Goal: Information Seeking & Learning: Learn about a topic

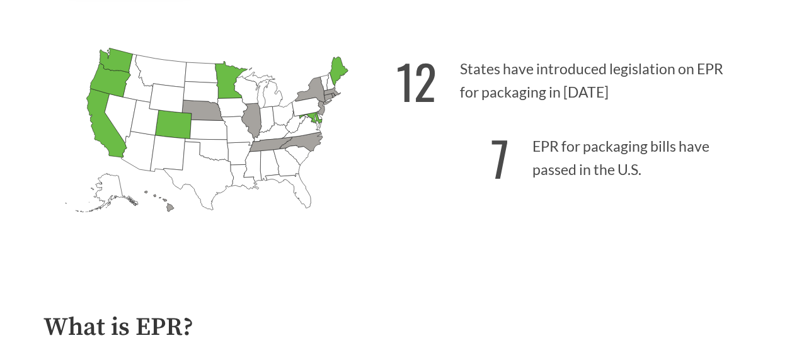
scroll to position [278, 0]
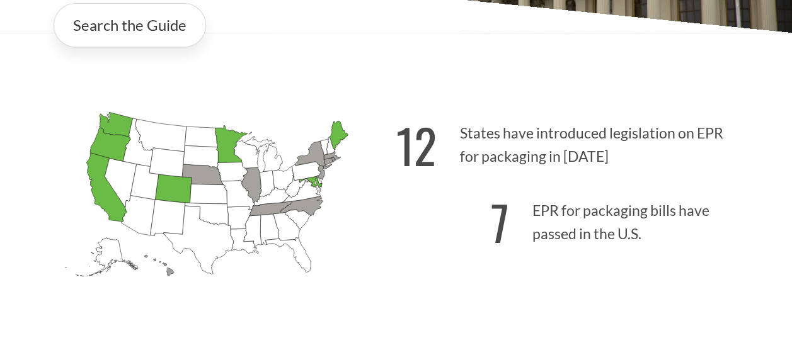
drag, startPoint x: 483, startPoint y: 140, endPoint x: 432, endPoint y: 137, distance: 50.5
click at [483, 140] on p "12 States have introduced legislation on EPR for packaging in [DATE]" at bounding box center [572, 141] width 353 height 77
click at [421, 139] on strong "12" at bounding box center [416, 145] width 40 height 70
click at [228, 143] on icon "[US_STATE] Passed: 1" at bounding box center [231, 144] width 32 height 37
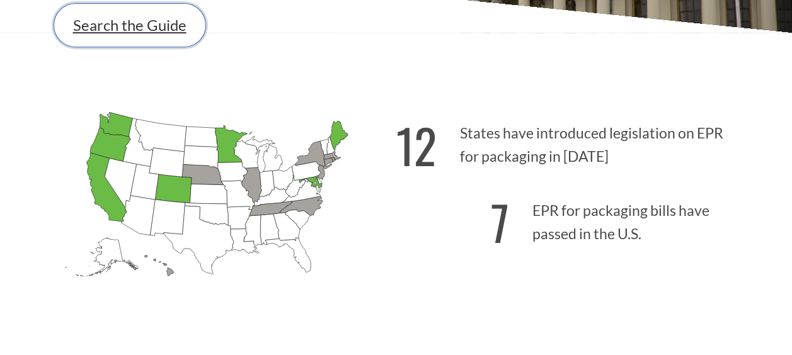
click at [163, 30] on link "Search the Guide" at bounding box center [130, 25] width 152 height 44
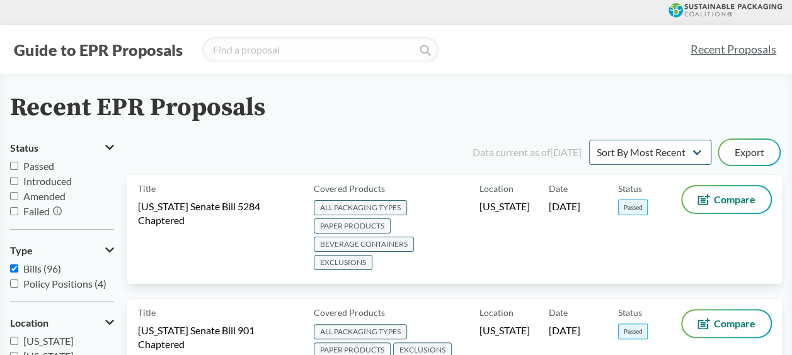
scroll to position [63, 0]
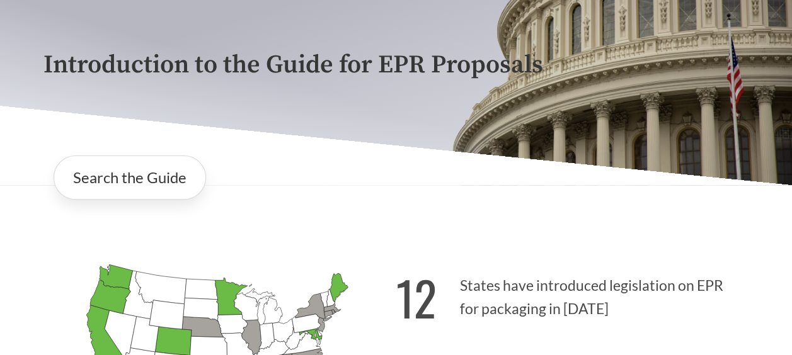
click at [326, 218] on div "Introduction to the Guide for EPR Proposals Search the Guide [US_STATE] Introdu…" at bounding box center [396, 214] width 792 height 532
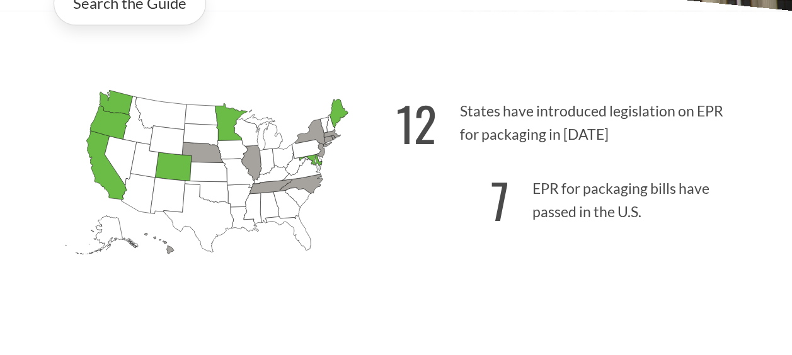
scroll to position [378, 0]
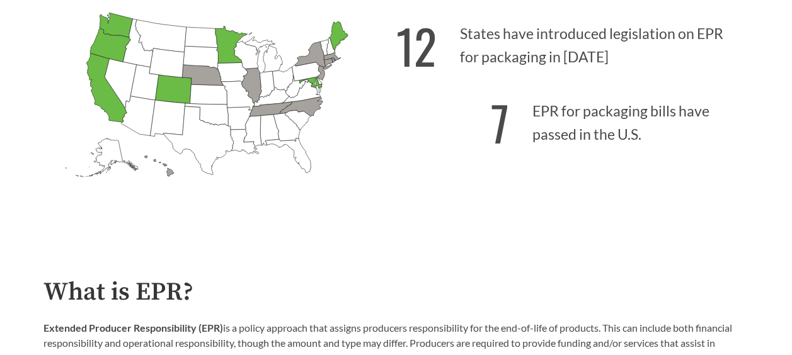
click at [247, 146] on icon "[US_STATE] Introduced:" at bounding box center [244, 141] width 28 height 25
drag, startPoint x: 124, startPoint y: 312, endPoint x: 140, endPoint y: 309, distance: 16.1
click at [641, 98] on p "7 EPR for packaging bills have passed in the U.S." at bounding box center [572, 119] width 353 height 77
click at [249, 84] on icon "[US_STATE] Introduced: 2" at bounding box center [251, 85] width 20 height 35
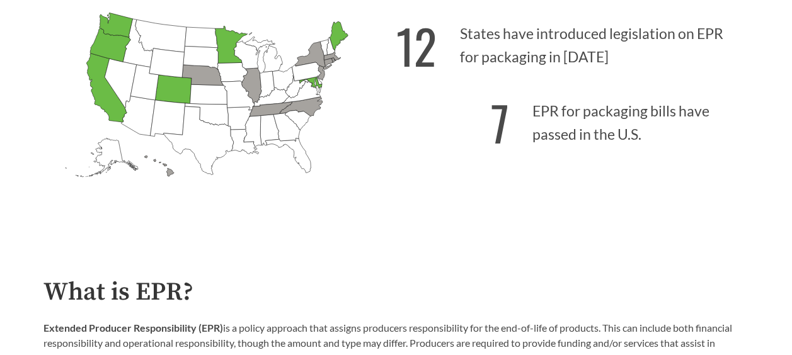
click at [204, 76] on icon "[US_STATE] Introduced: 1" at bounding box center [202, 75] width 42 height 21
click at [249, 76] on icon "[US_STATE] Introduced: 2" at bounding box center [251, 85] width 20 height 35
click at [267, 113] on icon "[US_STATE] Introduced: 2" at bounding box center [270, 109] width 42 height 14
click at [315, 113] on icon "[US_STATE] Introduced: 1" at bounding box center [301, 107] width 43 height 20
click at [318, 54] on icon "[US_STATE] Introduced: 3" at bounding box center [313, 56] width 37 height 28
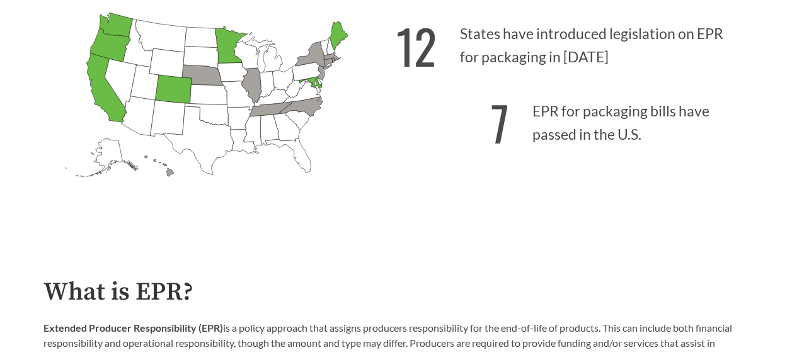
click at [319, 72] on icon "[US_STATE] Introduced: 1" at bounding box center [321, 73] width 7 height 14
click at [328, 67] on icon "[US_STATE] Introduced: [US_STATE] Introduced: [US_STATE] Introduced: [US_STATE]…" at bounding box center [219, 113] width 353 height 221
click at [333, 62] on icon "[US_STATE] Introduced: 4" at bounding box center [333, 60] width 4 height 5
click at [116, 25] on icon "[US_STATE] Passed: 1" at bounding box center [115, 25] width 33 height 25
click at [103, 40] on icon "[US_STATE] Passed: 1" at bounding box center [110, 44] width 40 height 33
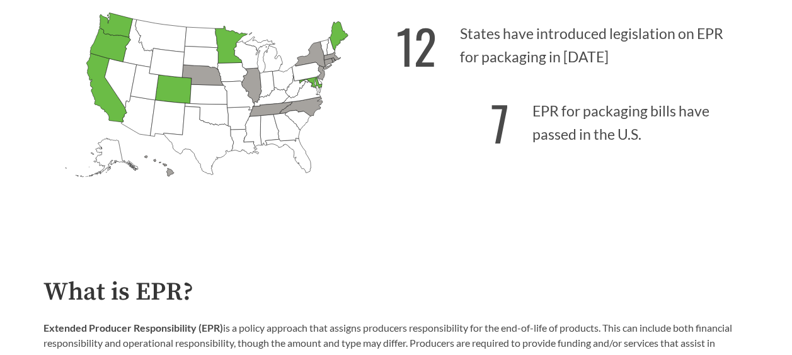
click at [95, 72] on icon "[US_STATE] Passed: 1" at bounding box center [106, 88] width 40 height 69
click at [213, 93] on icon "[US_STATE] Introduced:" at bounding box center [208, 94] width 37 height 20
click at [235, 29] on icon "[US_STATE] Introduced: [US_STATE] Introduced: [US_STATE] Introduced: [US_STATE]…" at bounding box center [219, 113] width 353 height 221
click at [347, 35] on icon "[US_STATE] Introduced: [US_STATE] Introduced: [US_STATE] Introduced: [US_STATE]…" at bounding box center [219, 113] width 353 height 221
click at [314, 88] on icon "[US_STATE] Passed: 1" at bounding box center [310, 82] width 23 height 11
